Goal: Navigation & Orientation: Find specific page/section

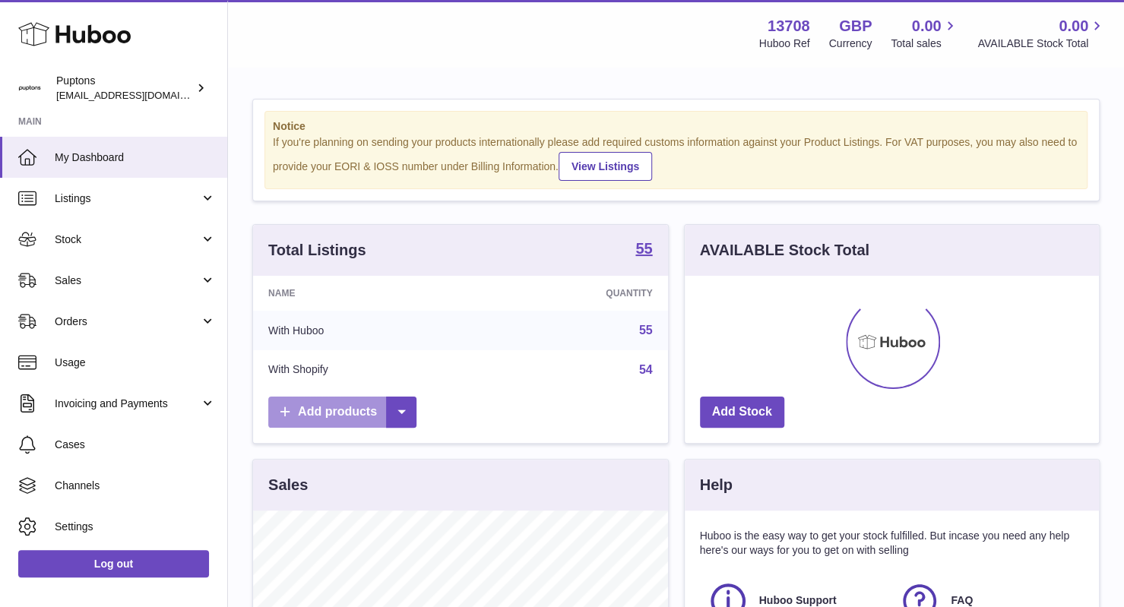
scroll to position [237, 415]
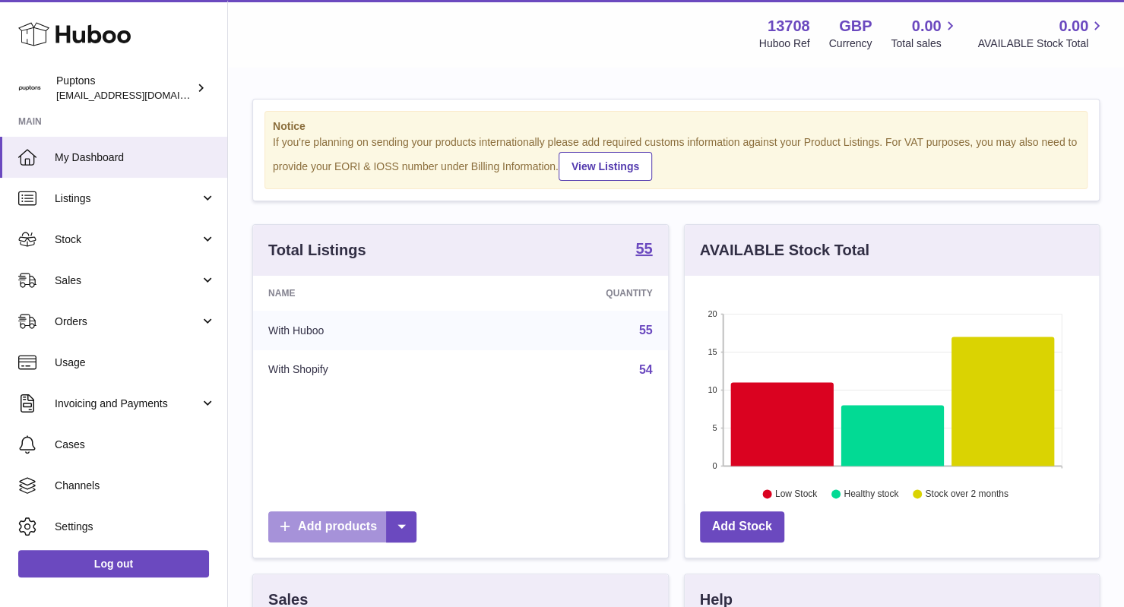
drag, startPoint x: 348, startPoint y: 396, endPoint x: 406, endPoint y: 331, distance: 87.2
click at [406, 331] on div "Total Listings 55 Name Quantity With Huboo 55 With Shopify 54 Add products" at bounding box center [460, 391] width 417 height 334
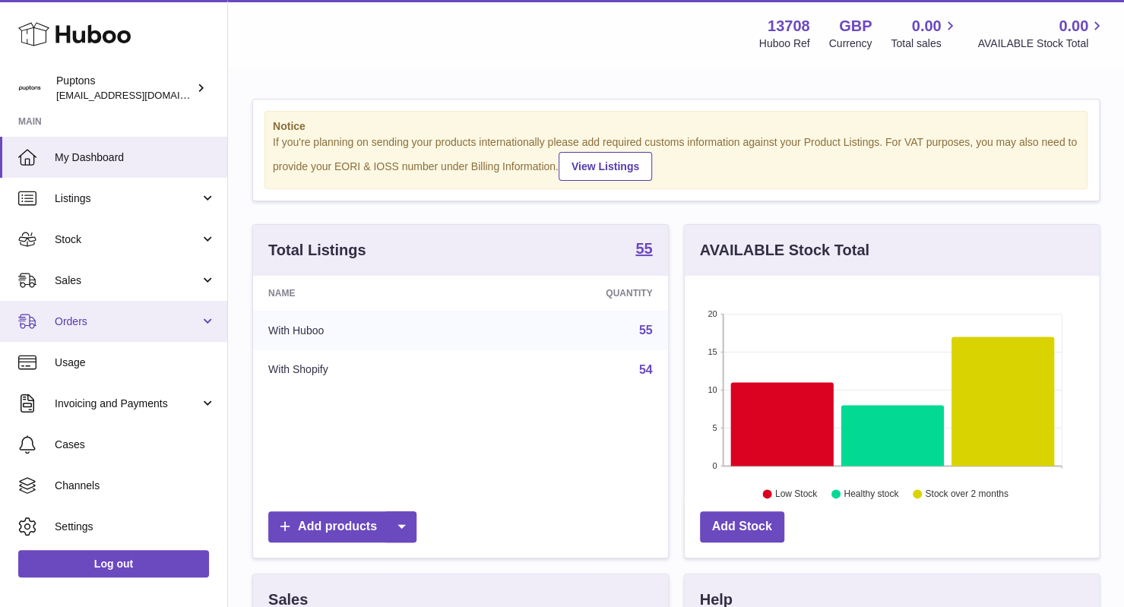
click at [79, 321] on span "Orders" at bounding box center [127, 322] width 145 height 14
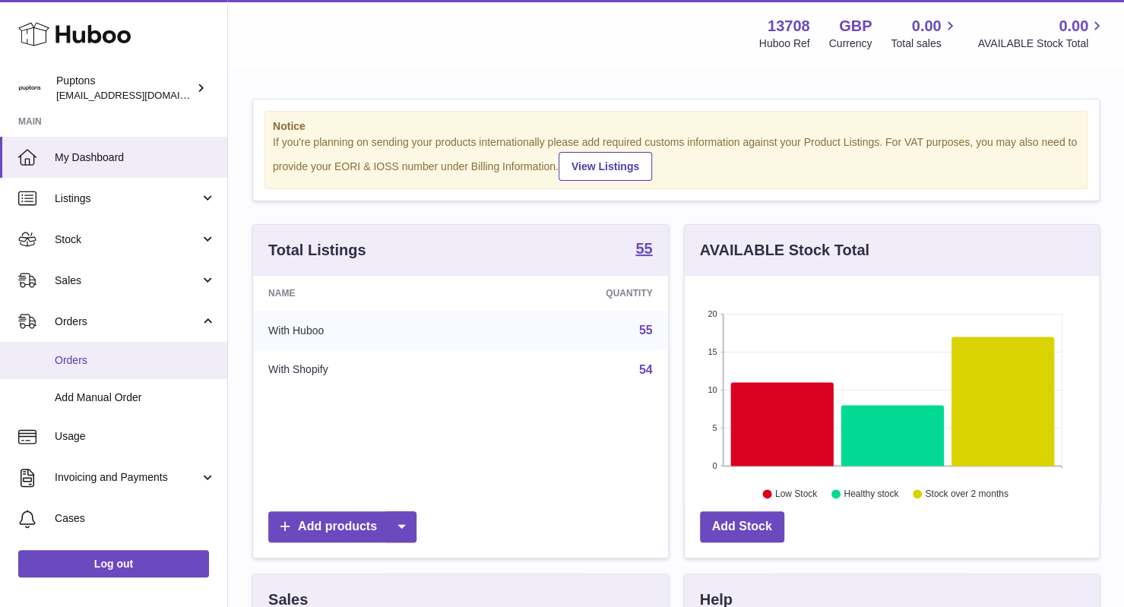
click at [100, 356] on span "Orders" at bounding box center [135, 360] width 161 height 14
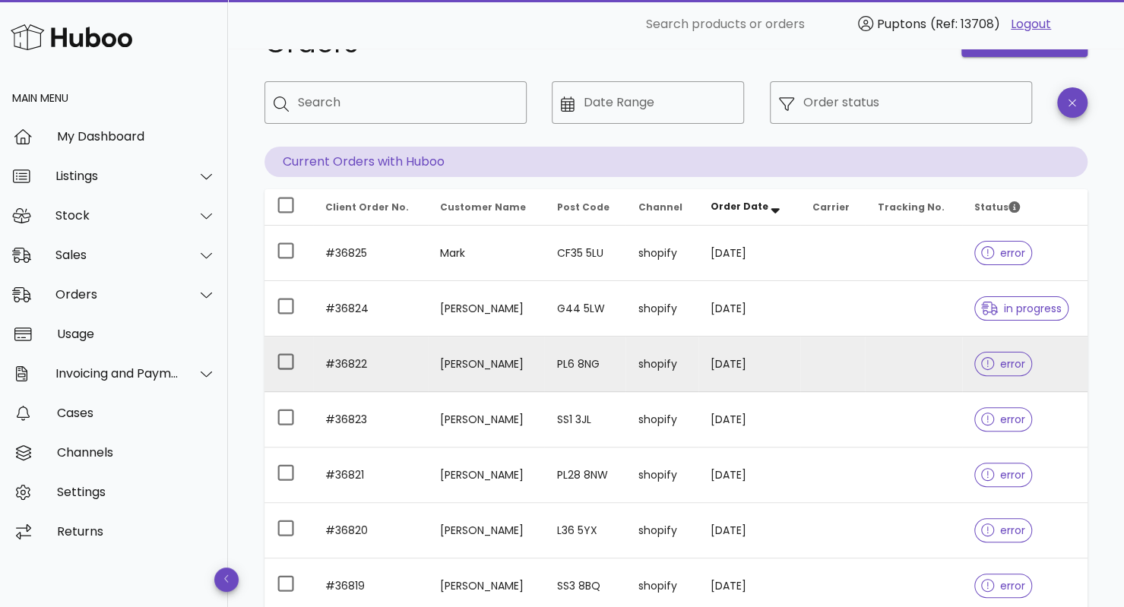
scroll to position [52, 0]
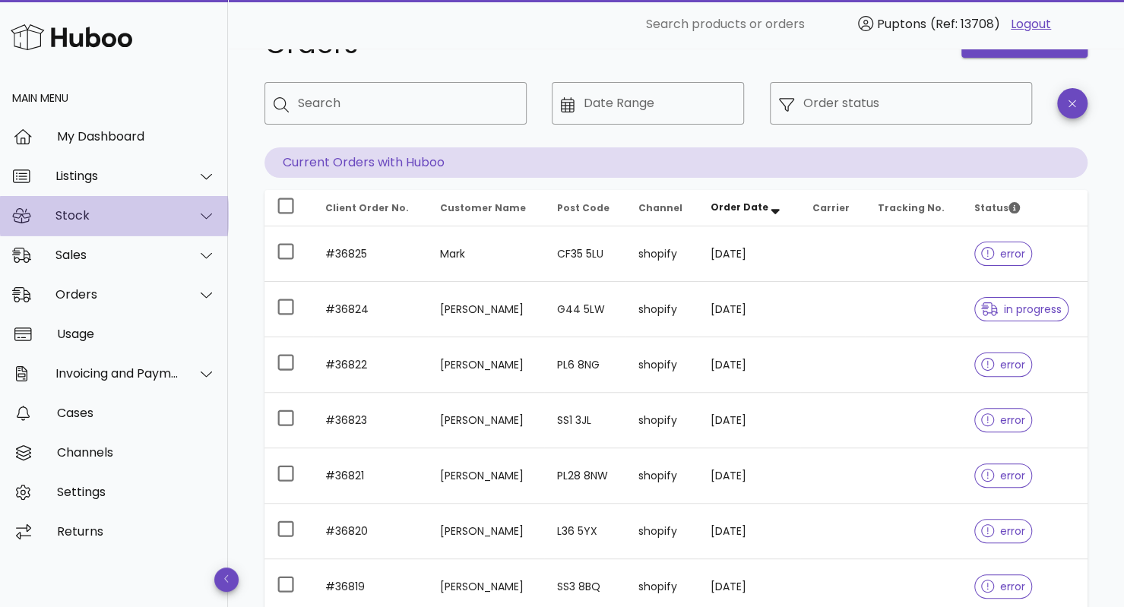
click at [166, 212] on div "Stock" at bounding box center [117, 215] width 124 height 14
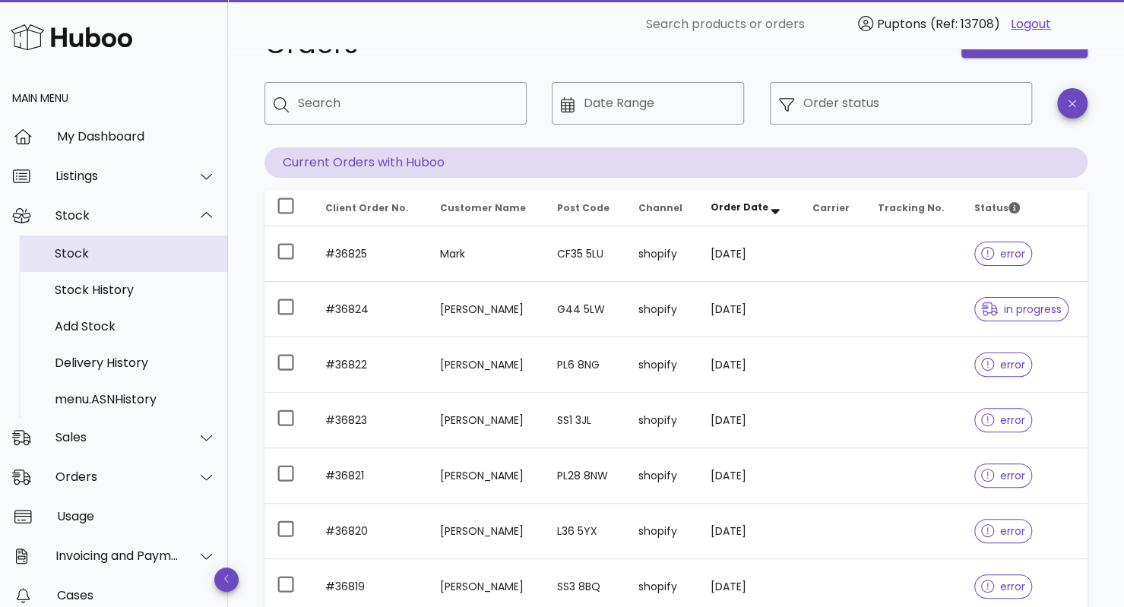
click at [71, 264] on div "Stock" at bounding box center [135, 253] width 161 height 33
